Goal: Task Accomplishment & Management: Manage account settings

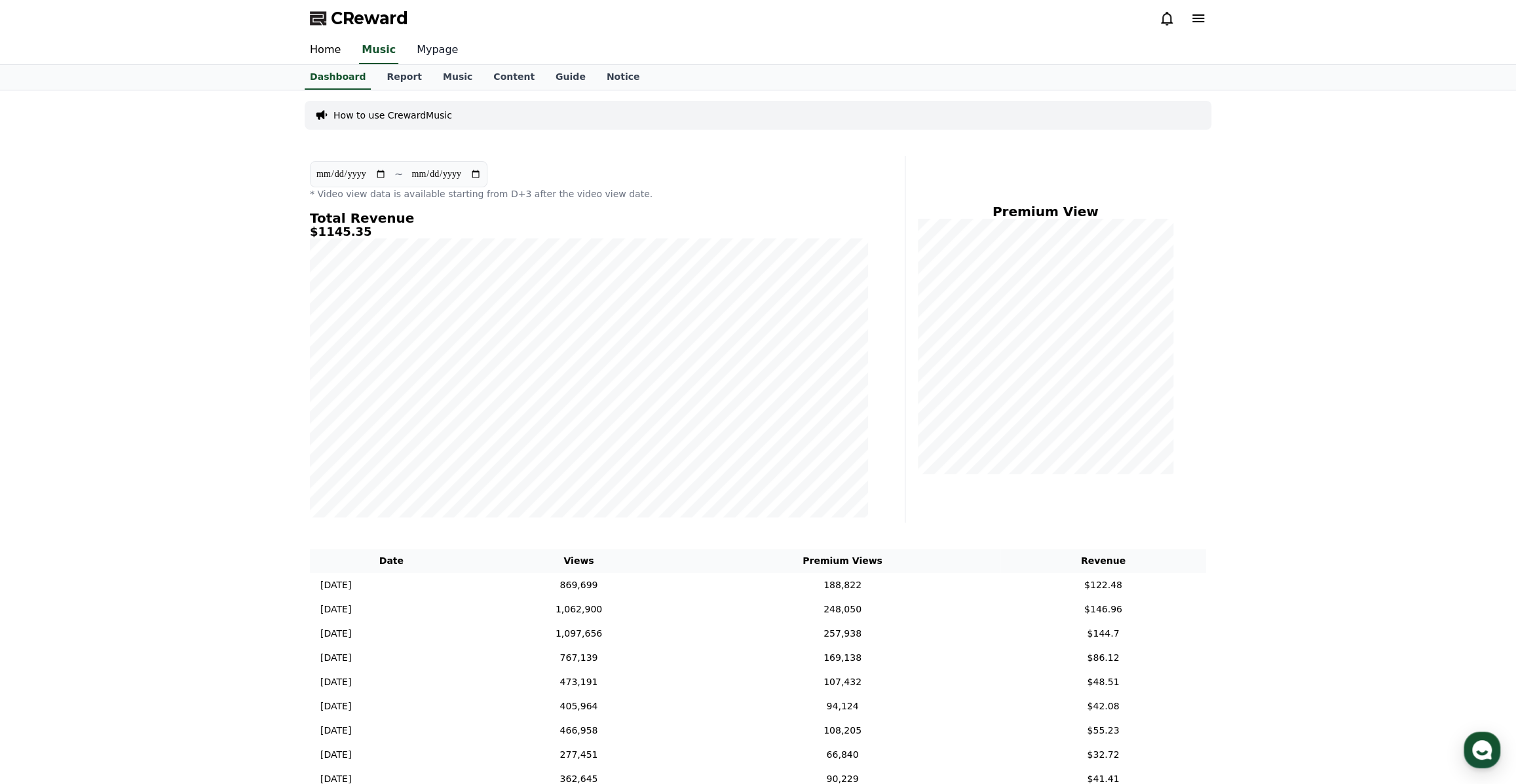
click at [417, 51] on link "Mypage" at bounding box center [438, 50] width 63 height 27
select select "**********"
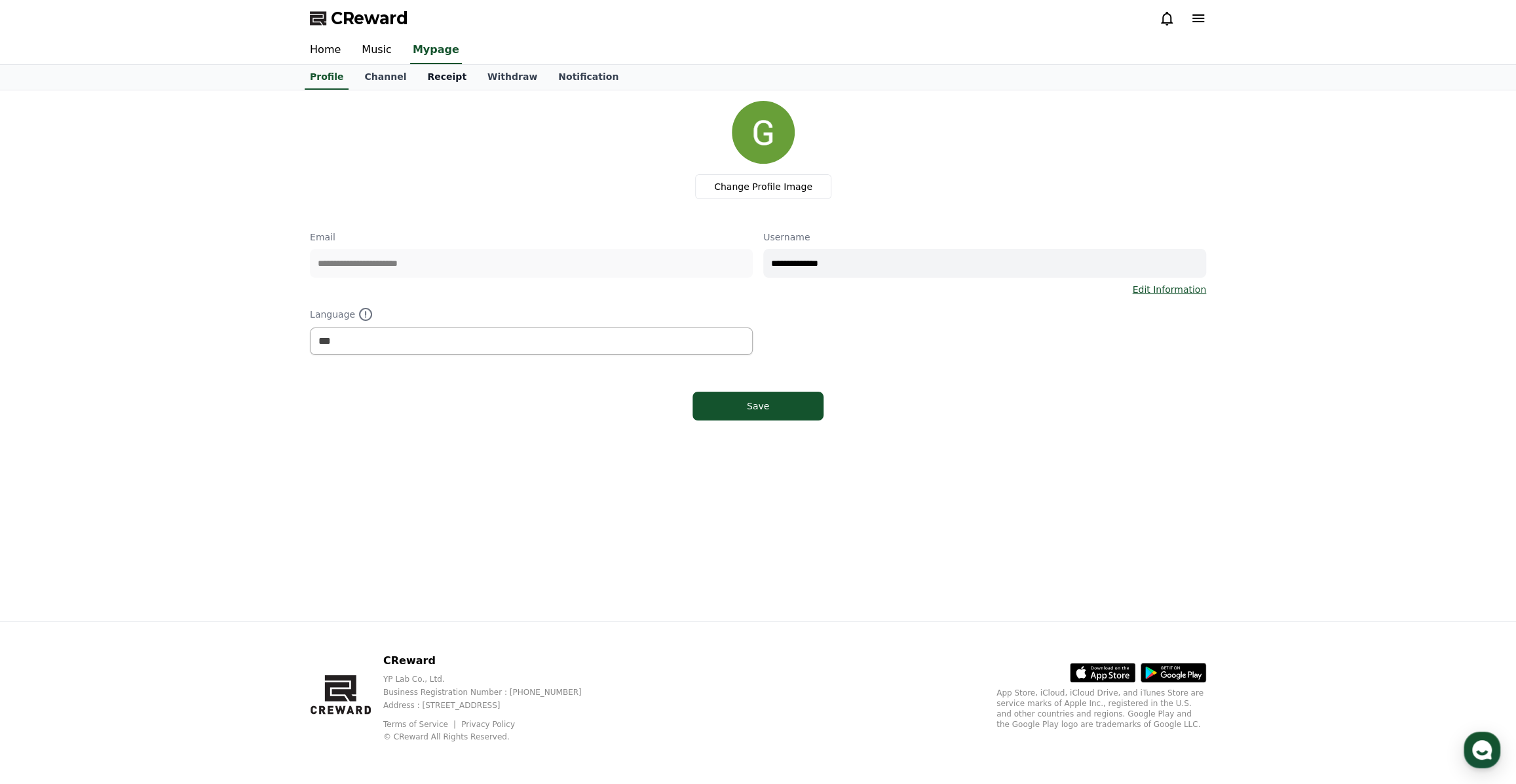
click at [435, 75] on link "Receipt" at bounding box center [446, 77] width 60 height 25
